Goal: Complete application form

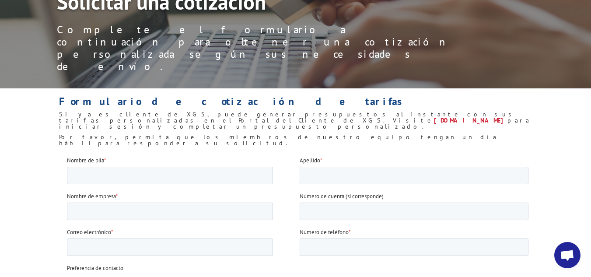
scroll to position [131, 0]
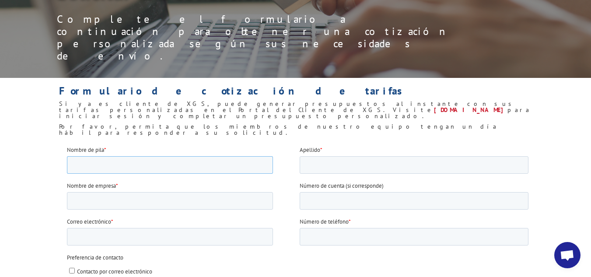
click at [196, 162] on input "Nombre de pila *" at bounding box center [170, 165] width 206 height 18
type input "[PERSON_NAME]"
click at [302, 165] on input "Apellido *" at bounding box center [414, 165] width 229 height 18
type input "[PERSON_NAME]"
click at [220, 208] on input "Nombre de empresa *" at bounding box center [170, 201] width 206 height 18
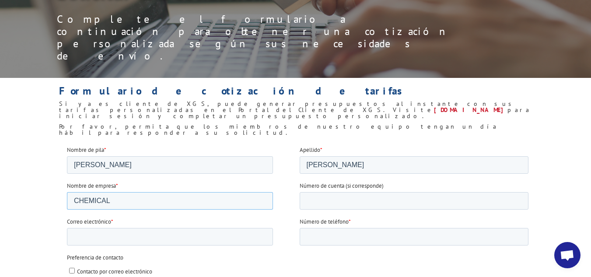
type input "CHEMICAL"
